Goal: Information Seeking & Learning: Learn about a topic

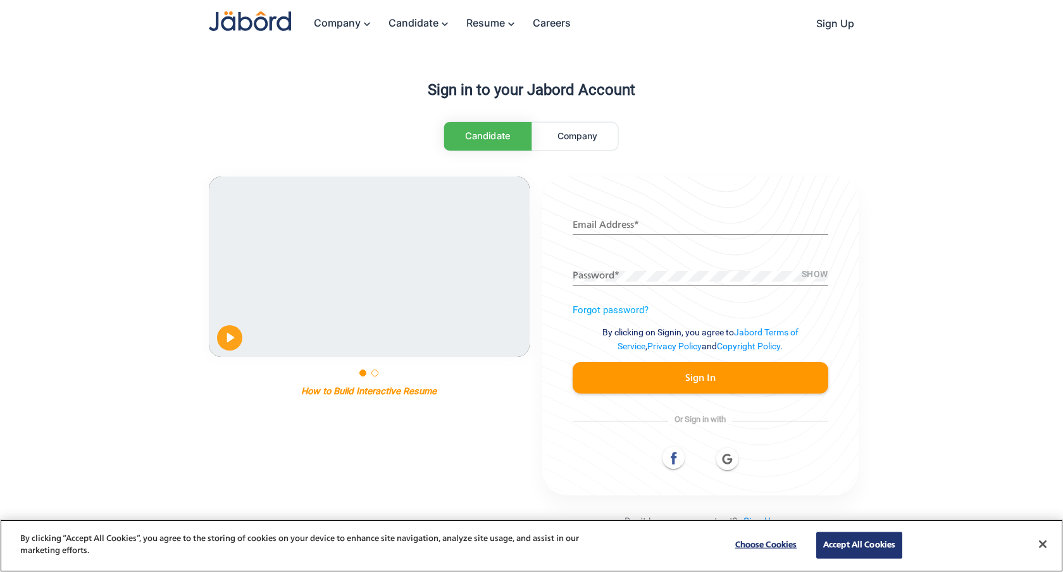
scroll to position [266, 0]
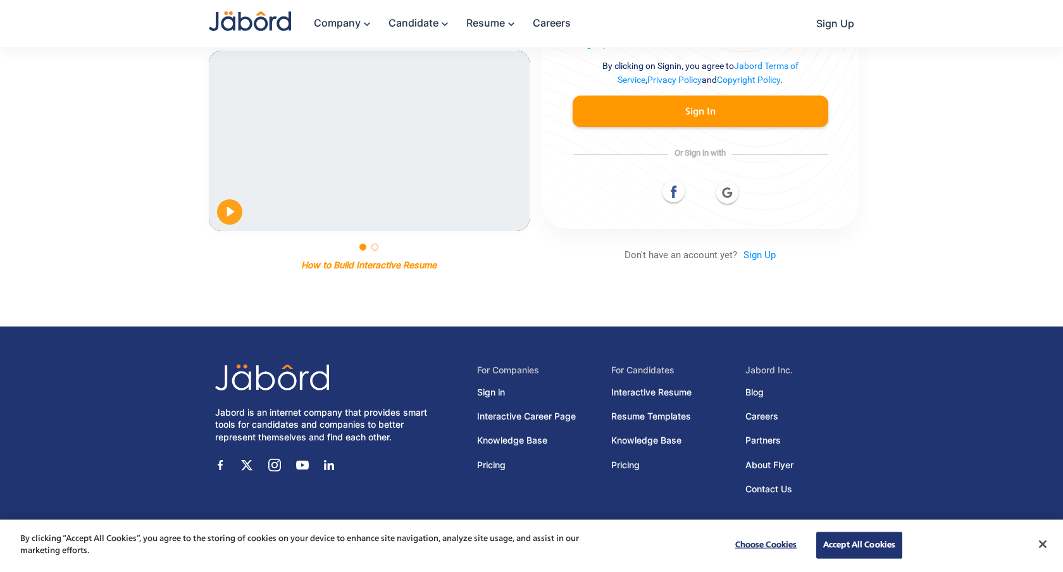
click at [331, 469] on img at bounding box center [329, 465] width 10 height 10
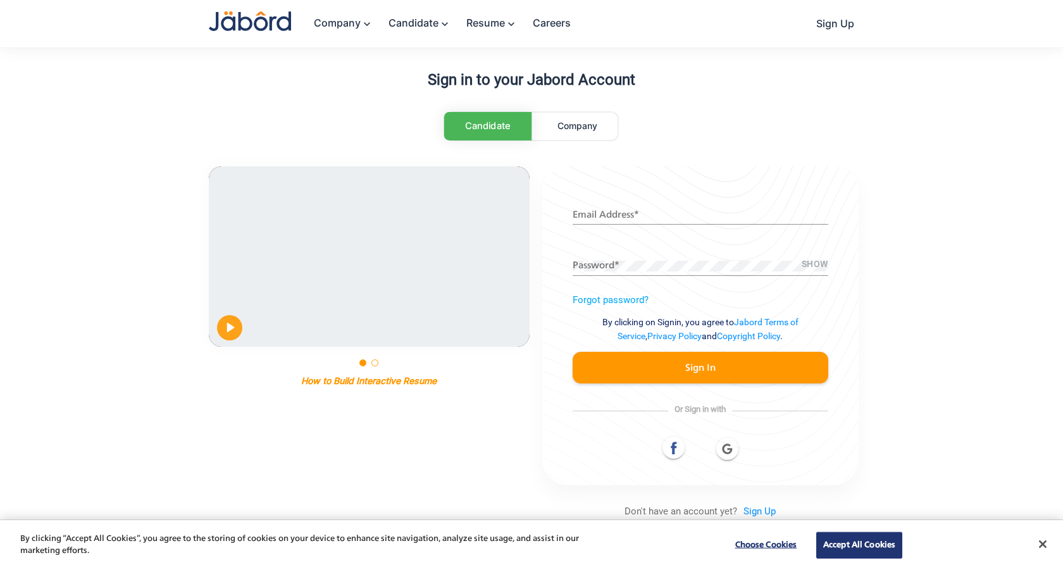
scroll to position [0, 0]
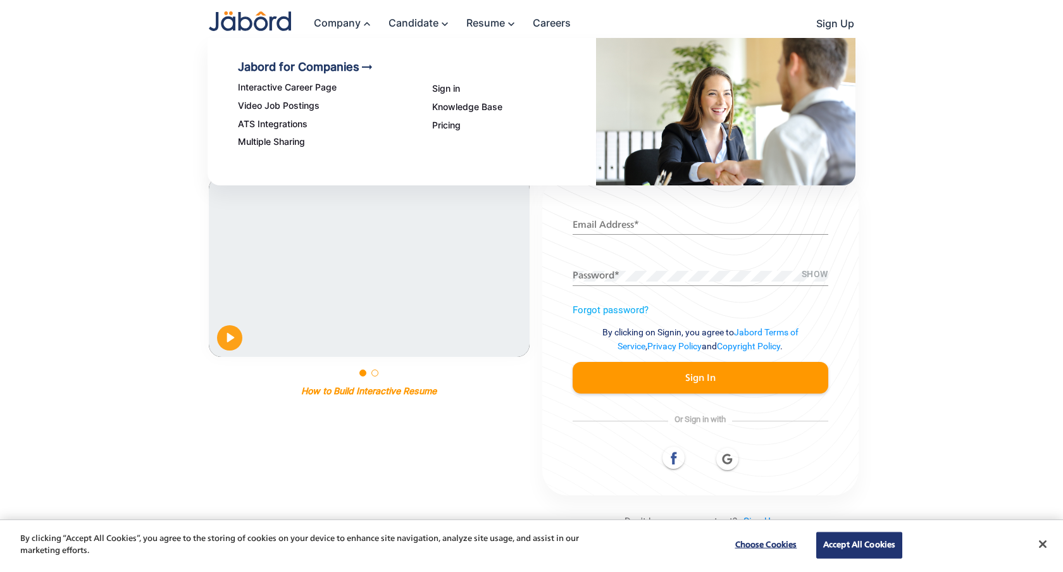
click at [435, 131] on div "Sign in Knowledge Base Pricing" at bounding box center [499, 128] width 194 height 115
click at [440, 127] on link "Pricing" at bounding box center [514, 125] width 164 height 11
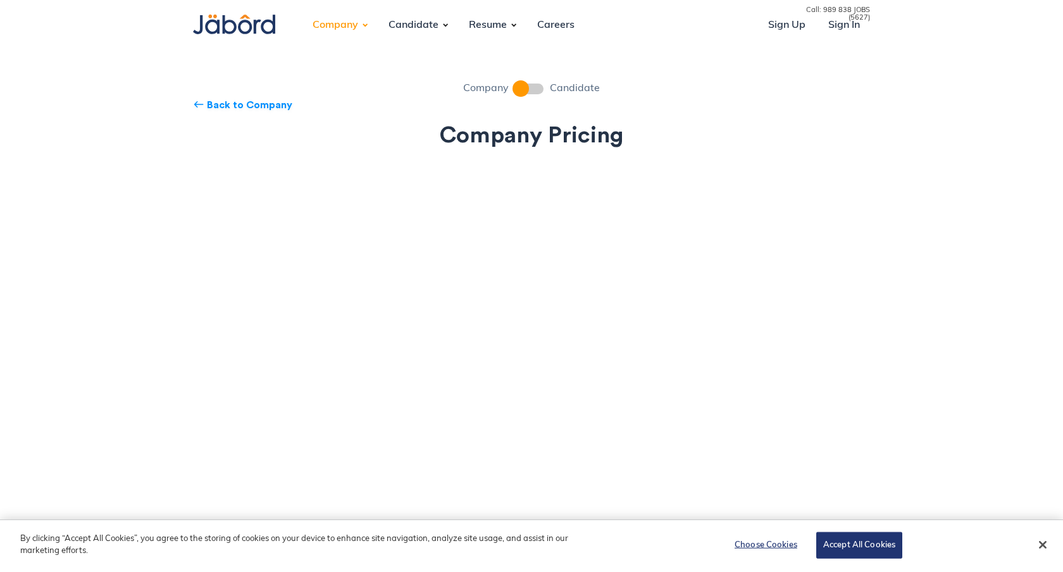
click at [531, 90] on span at bounding box center [529, 89] width 28 height 11
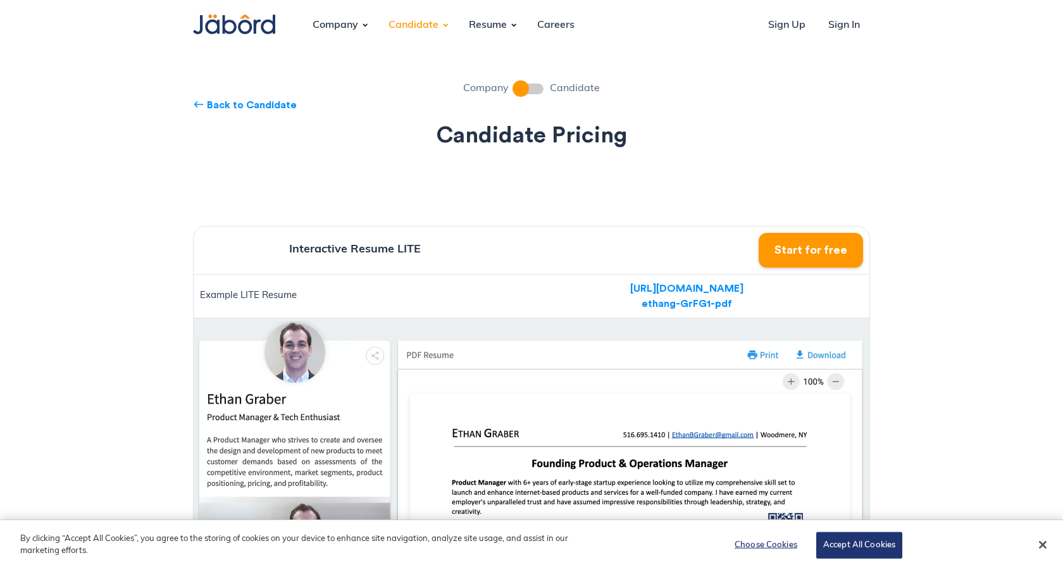
click at [524, 92] on span at bounding box center [529, 89] width 28 height 11
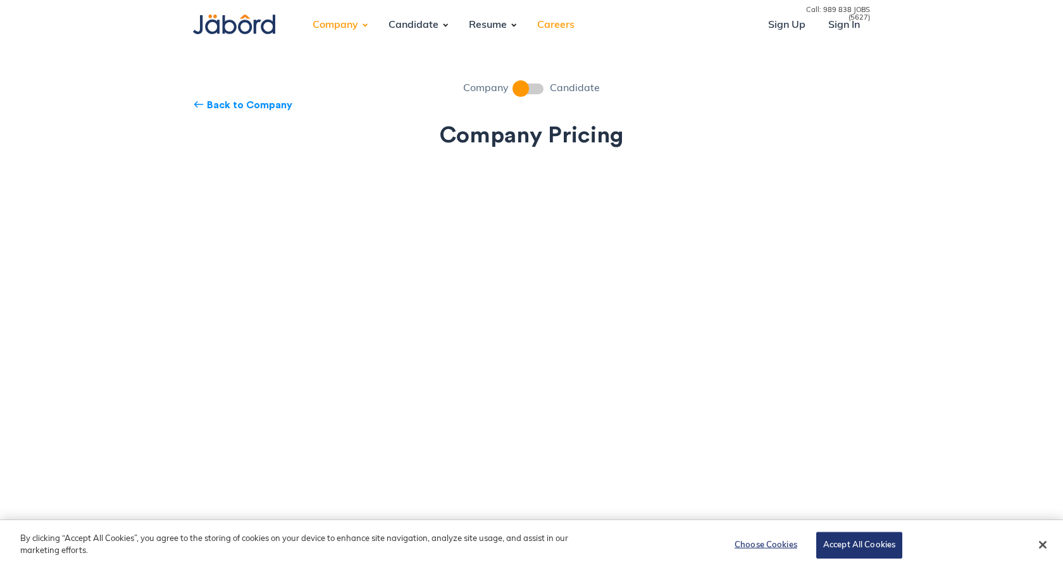
click at [550, 23] on link "Careers" at bounding box center [556, 25] width 58 height 34
